Goal: Find specific page/section: Find specific page/section

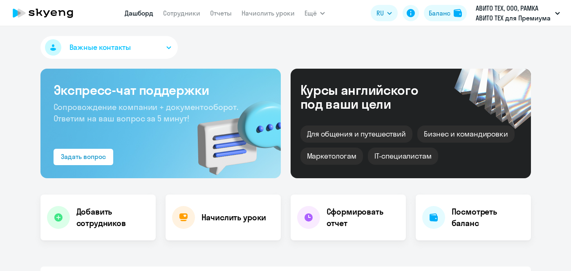
select select "30"
click at [253, 16] on link "Начислить уроки" at bounding box center [268, 13] width 53 height 8
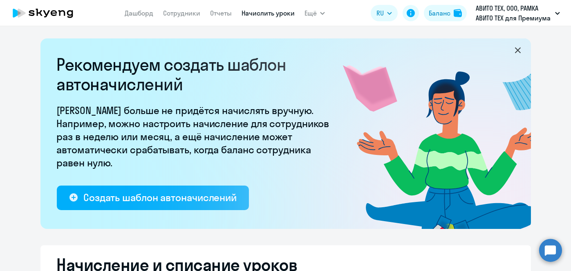
select select "10"
click at [193, 12] on link "Сотрудники" at bounding box center [181, 13] width 37 height 8
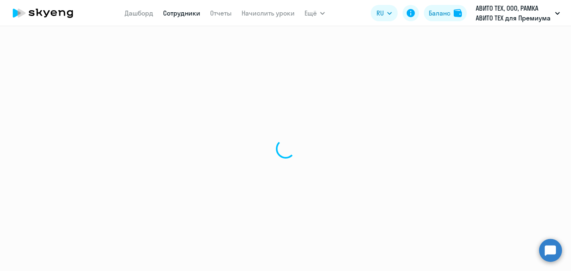
select select "30"
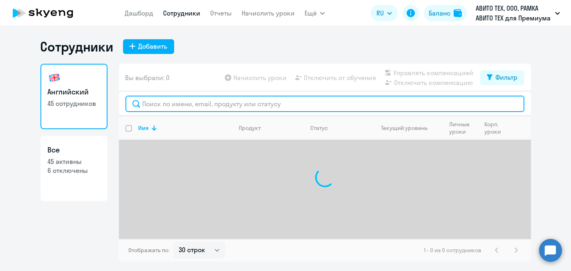
click at [198, 102] on input "text" at bounding box center [325, 104] width 399 height 16
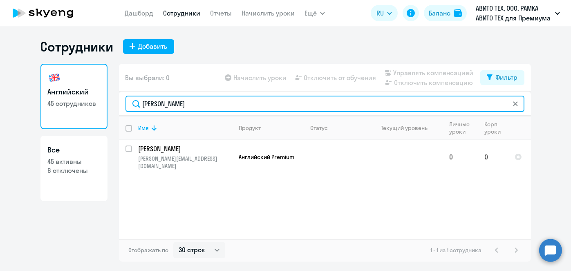
type input "[PERSON_NAME]"
